Goal: Task Accomplishment & Management: Use online tool/utility

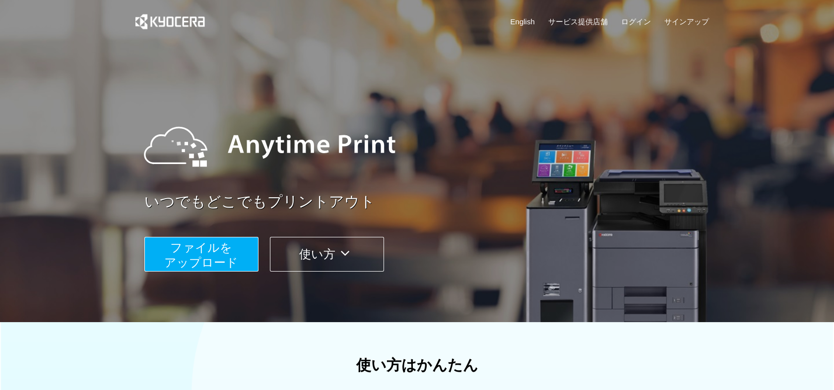
click at [192, 247] on span "ファイルを ​​アップロード" at bounding box center [201, 255] width 74 height 28
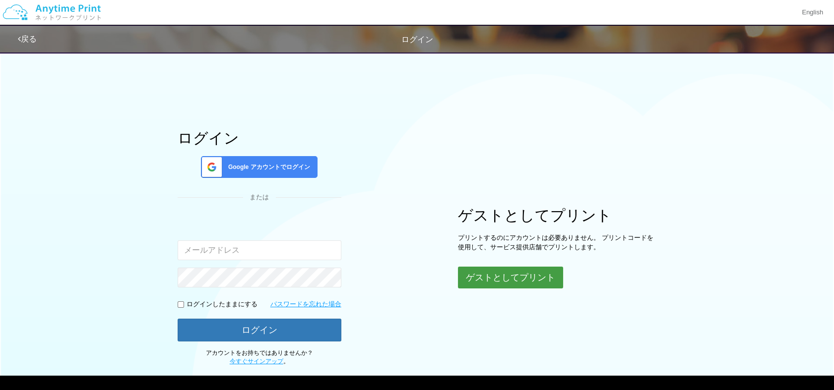
click at [480, 280] on button "ゲストとしてプリント" at bounding box center [510, 278] width 105 height 22
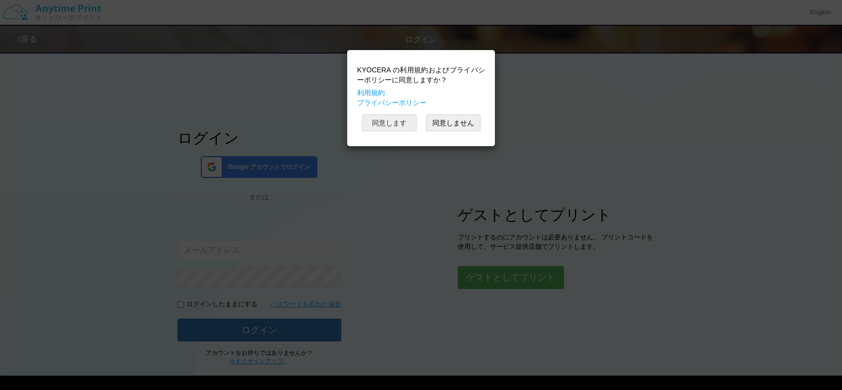
click at [387, 123] on button "同意します" at bounding box center [389, 123] width 55 height 17
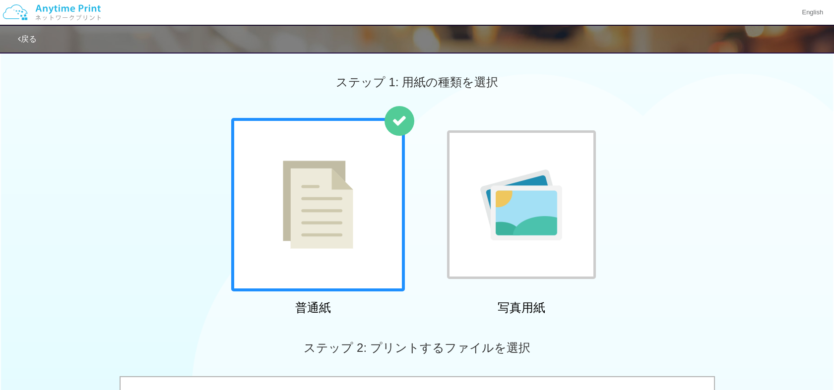
scroll to position [341, 0]
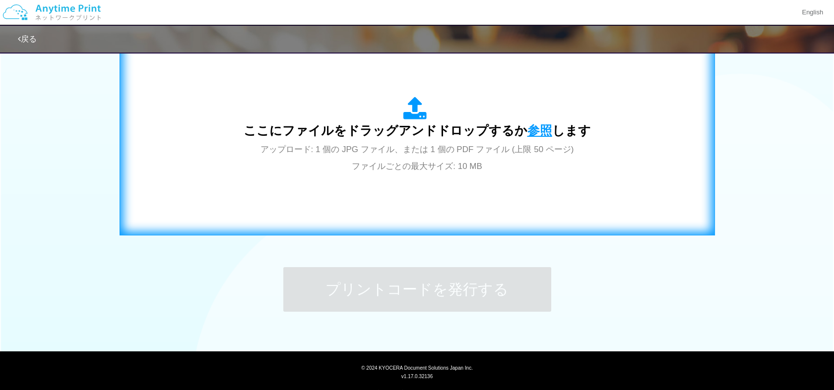
click at [538, 128] on span "参照" at bounding box center [539, 131] width 25 height 14
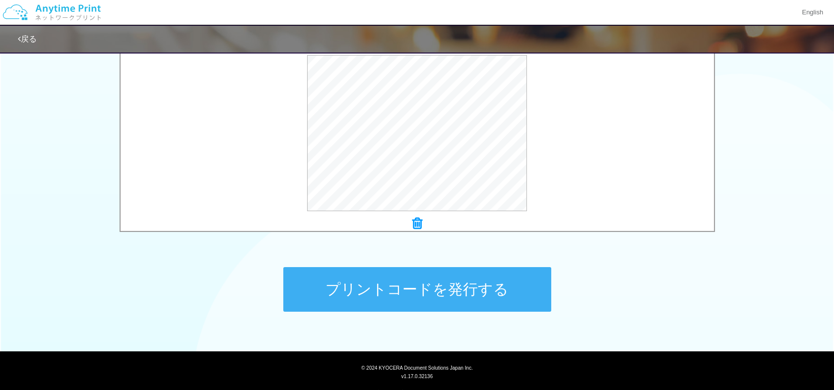
click at [435, 288] on button "プリントコードを発行する" at bounding box center [417, 289] width 268 height 45
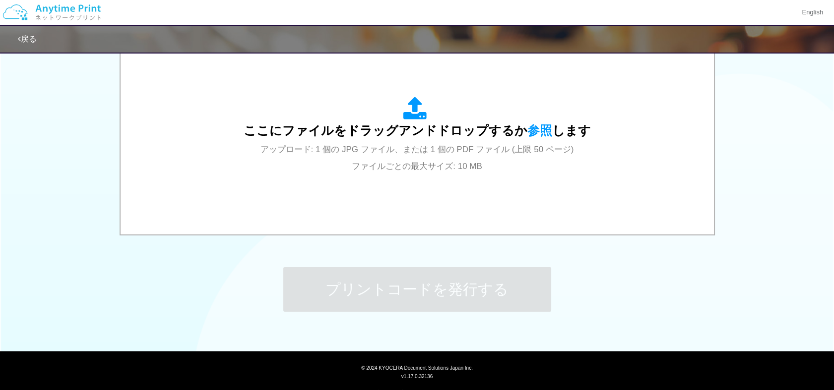
scroll to position [0, 0]
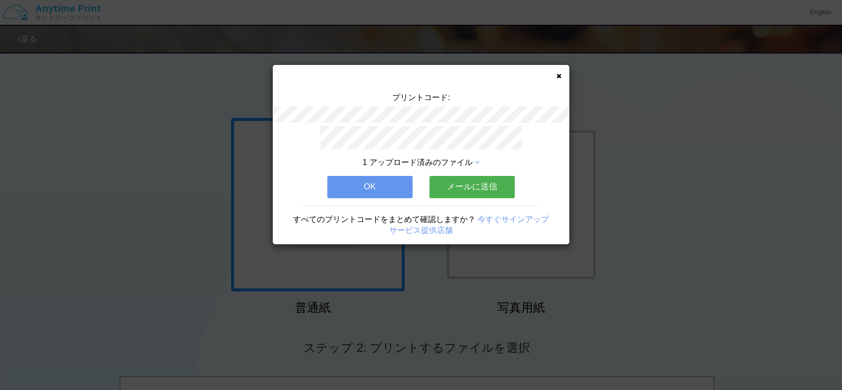
click at [397, 176] on button "OK" at bounding box center [369, 187] width 85 height 22
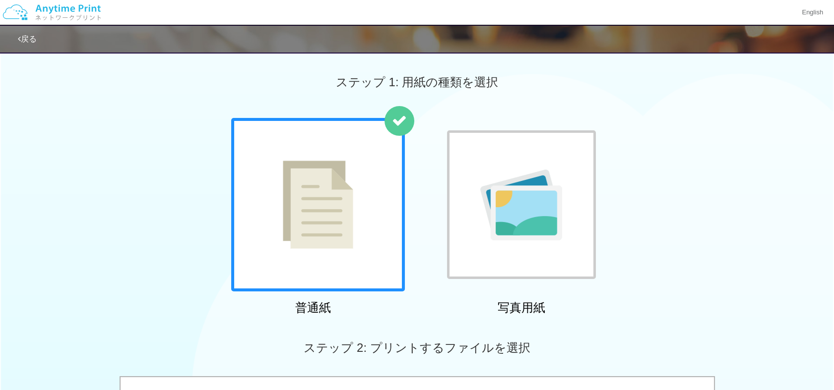
scroll to position [341, 0]
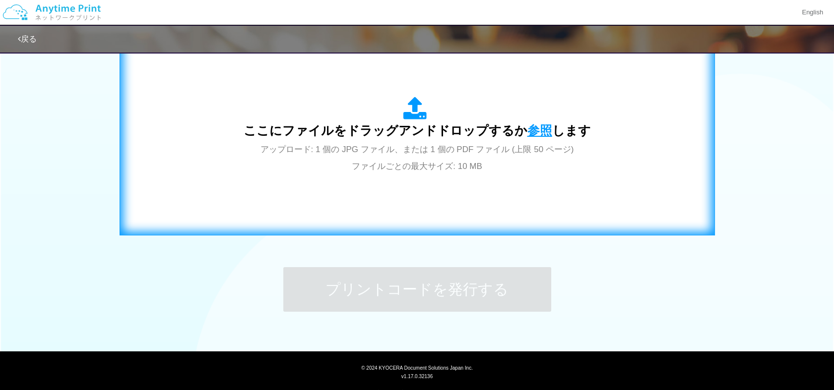
click at [532, 129] on span "参照" at bounding box center [539, 131] width 25 height 14
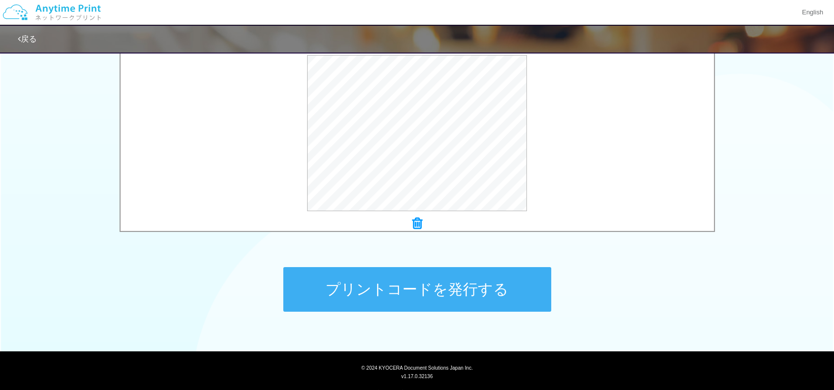
click at [412, 292] on button "プリントコードを発行する" at bounding box center [417, 289] width 268 height 45
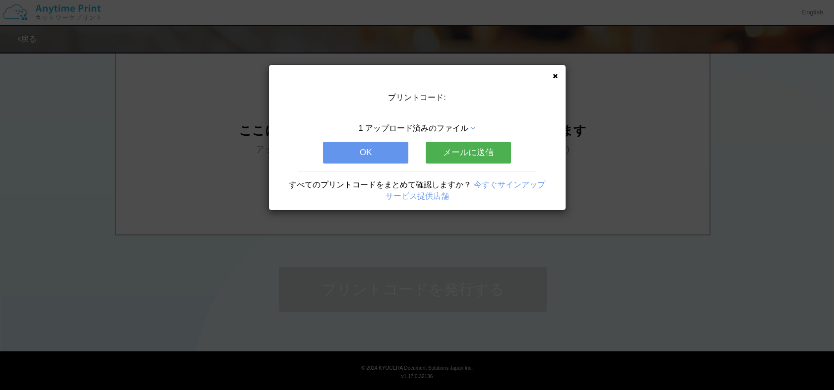
scroll to position [0, 0]
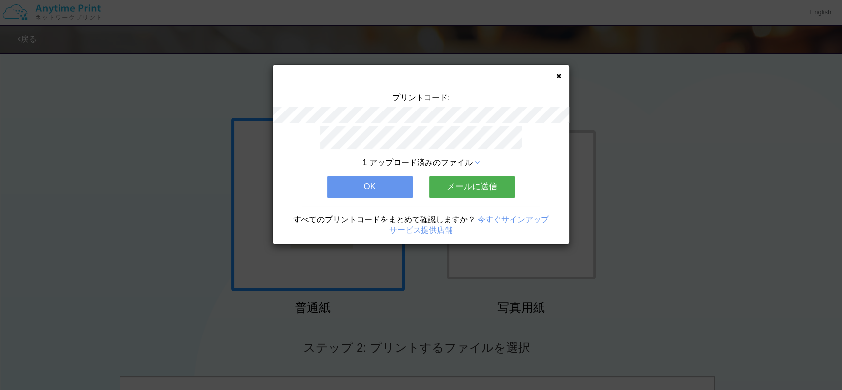
click at [384, 185] on button "OK" at bounding box center [369, 187] width 85 height 22
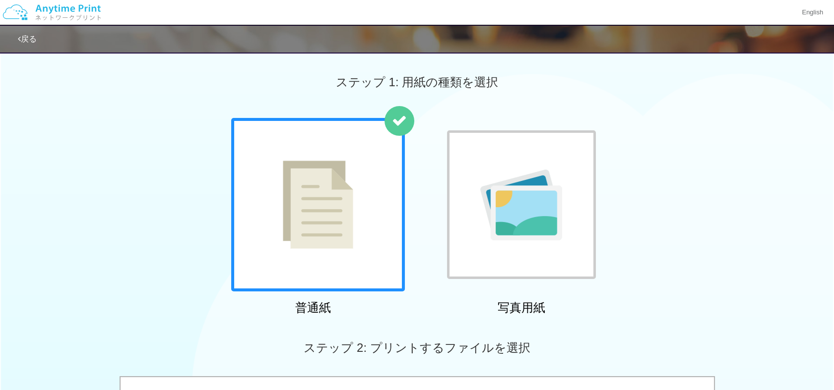
scroll to position [341, 0]
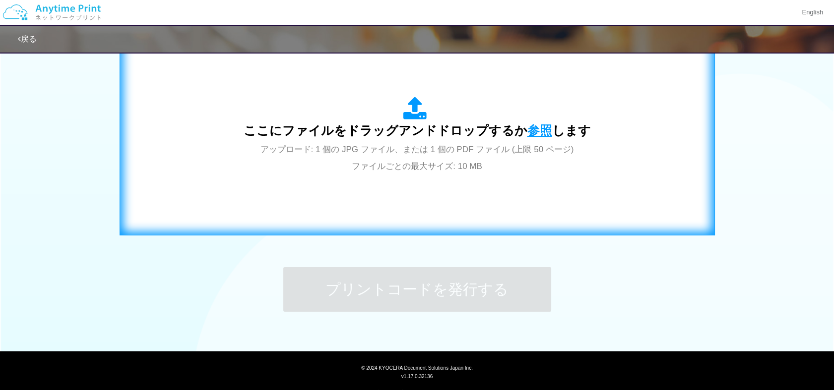
click at [534, 129] on span "参照" at bounding box center [539, 131] width 25 height 14
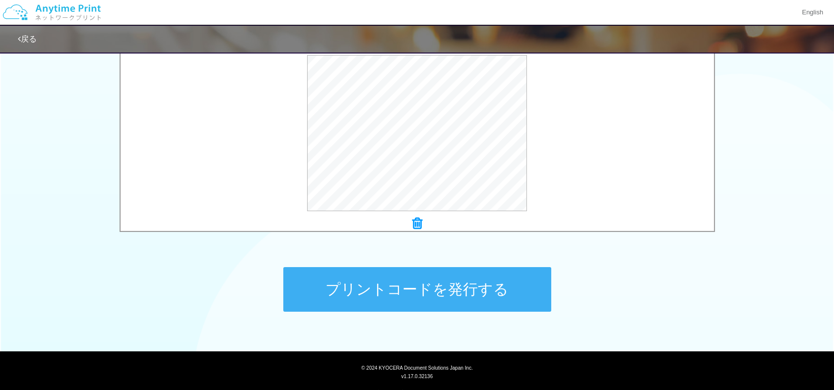
click at [455, 294] on button "プリントコードを発行する" at bounding box center [417, 289] width 268 height 45
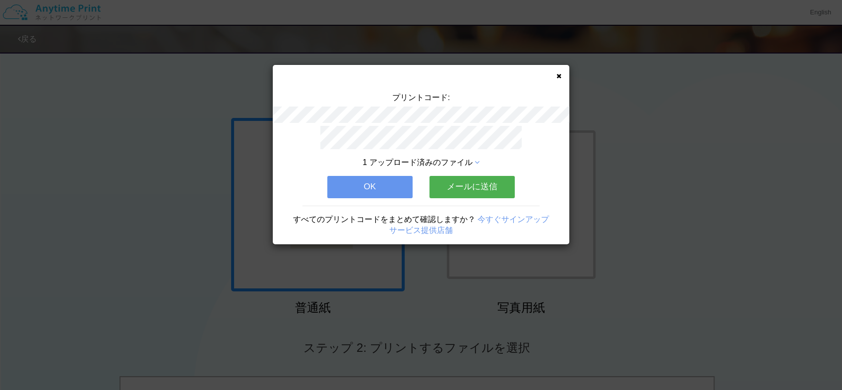
click at [371, 183] on button "OK" at bounding box center [369, 187] width 85 height 22
